Goal: Register for event/course

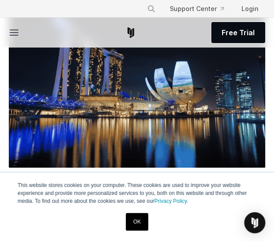
click at [139, 212] on div "OK" at bounding box center [137, 221] width 28 height 23
click at [140, 217] on link "OK" at bounding box center [137, 222] width 22 height 18
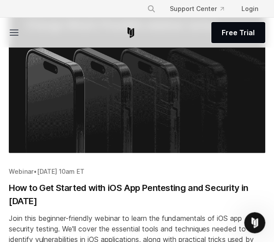
scroll to position [1331, 0]
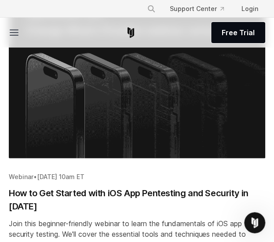
click at [223, 186] on h2 "How to Get Started with iOS App Pentesting and Security in [DATE]" at bounding box center [137, 199] width 256 height 26
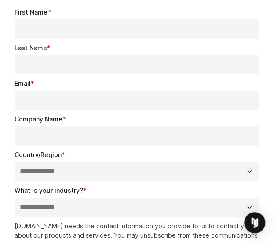
scroll to position [718, 0]
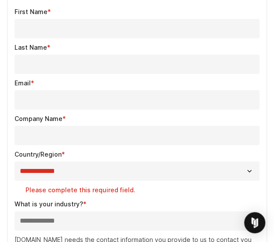
drag, startPoint x: 0, startPoint y: 0, endPoint x: 126, endPoint y: 154, distance: 198.9
click at [126, 145] on input "Company Name *" at bounding box center [136, 135] width 245 height 19
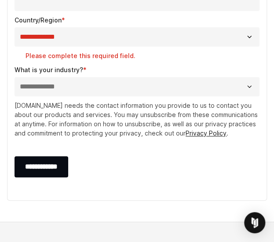
scroll to position [854, 0]
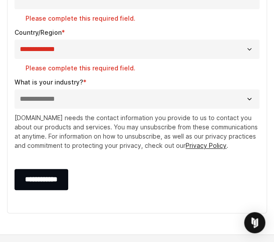
click at [110, 91] on div "**********" at bounding box center [136, 92] width 245 height 31
